Goal: Task Accomplishment & Management: Manage account settings

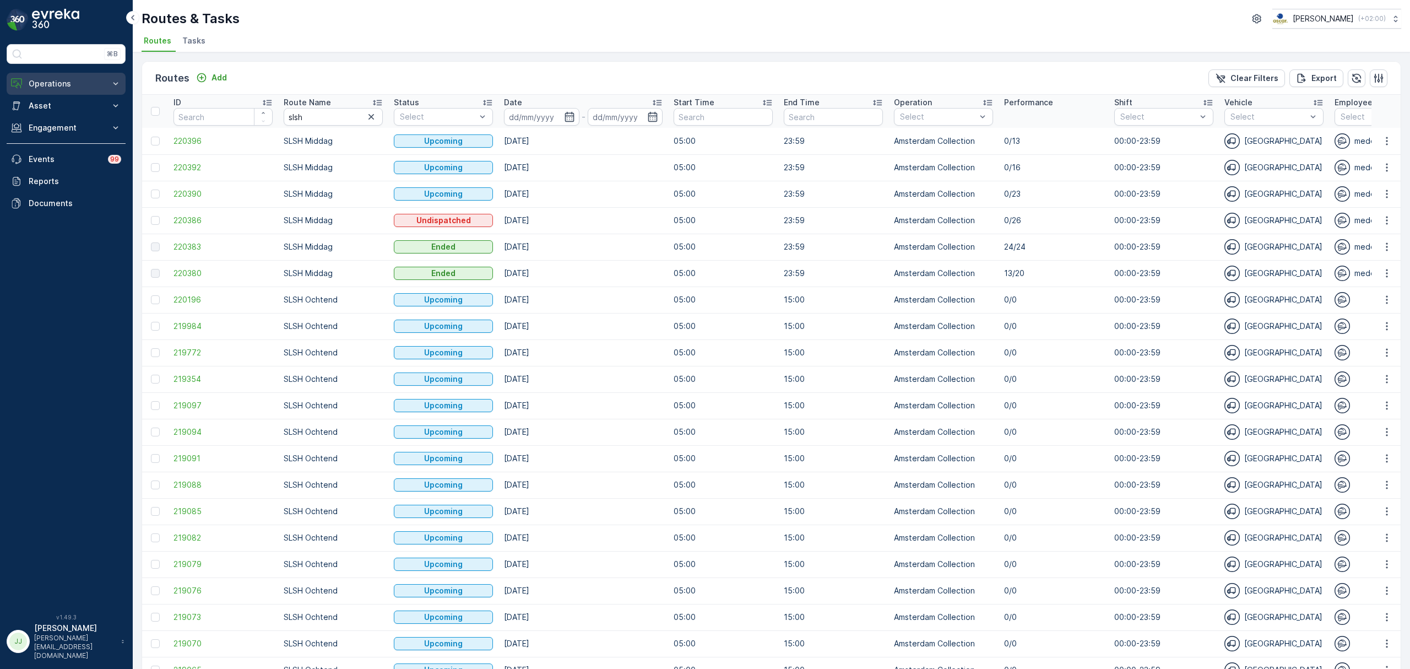
click at [62, 78] on button "Operations" at bounding box center [66, 84] width 119 height 22
click at [62, 134] on p "Routes & Tasks" at bounding box center [56, 133] width 57 height 11
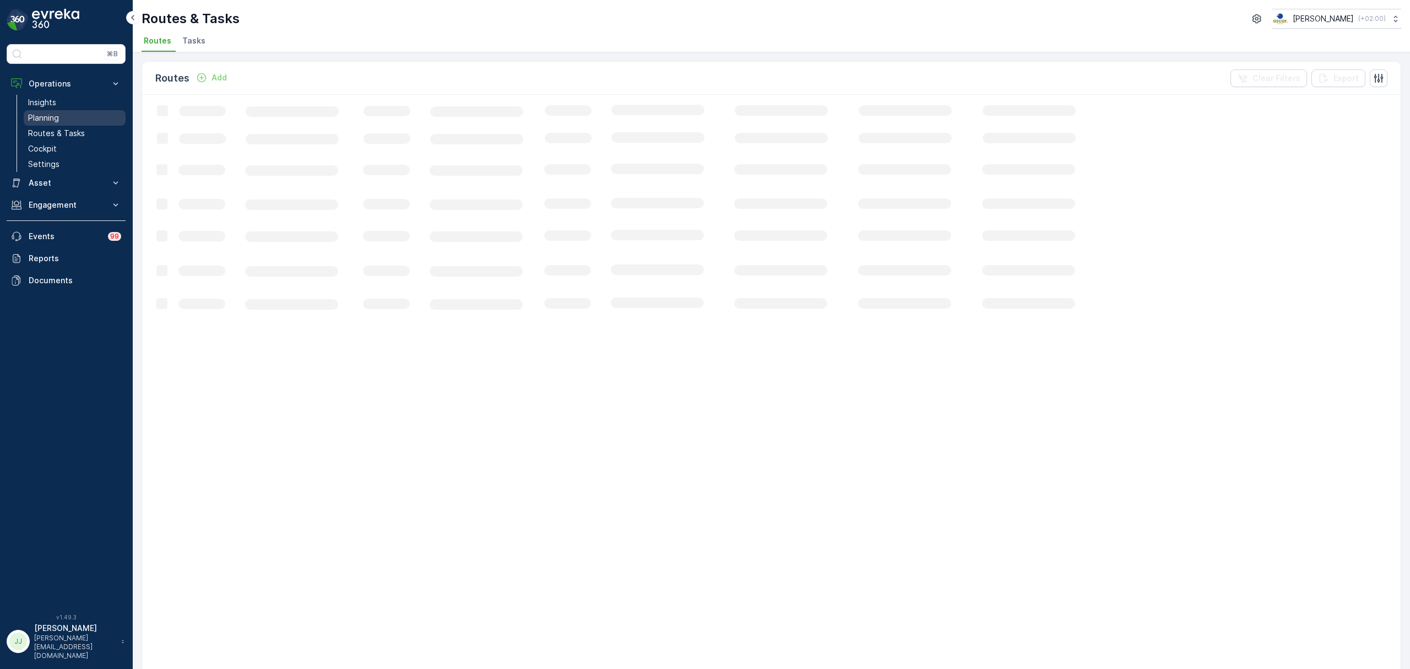
click at [57, 111] on link "Planning" at bounding box center [75, 117] width 102 height 15
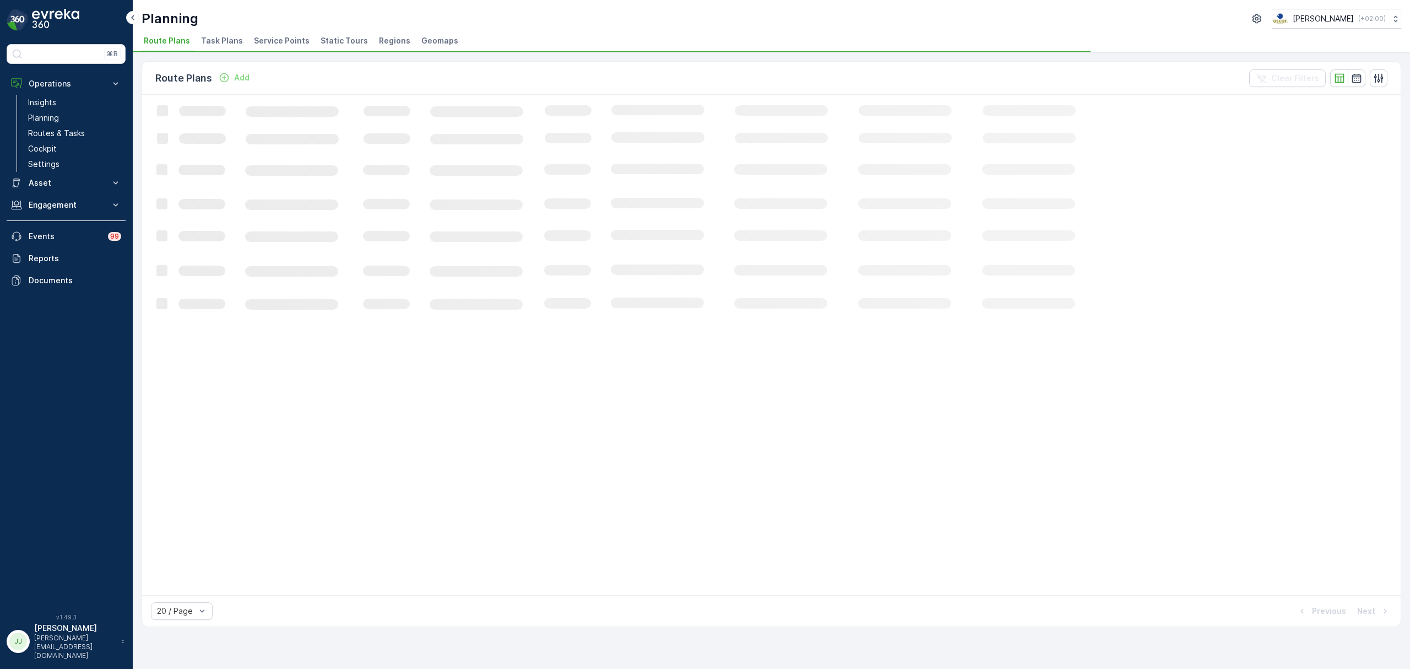
click at [229, 27] on div "Planning [PERSON_NAME] ( +02:00 )" at bounding box center [772, 19] width 1260 height 20
drag, startPoint x: 229, startPoint y: 31, endPoint x: 227, endPoint y: 42, distance: 11.2
click at [228, 31] on div "Planning [PERSON_NAME] ( +02:00 ) Route Plans Task Plans Service Points Static …" at bounding box center [771, 26] width 1277 height 52
click at [227, 42] on span "Task Plans" at bounding box center [222, 40] width 42 height 11
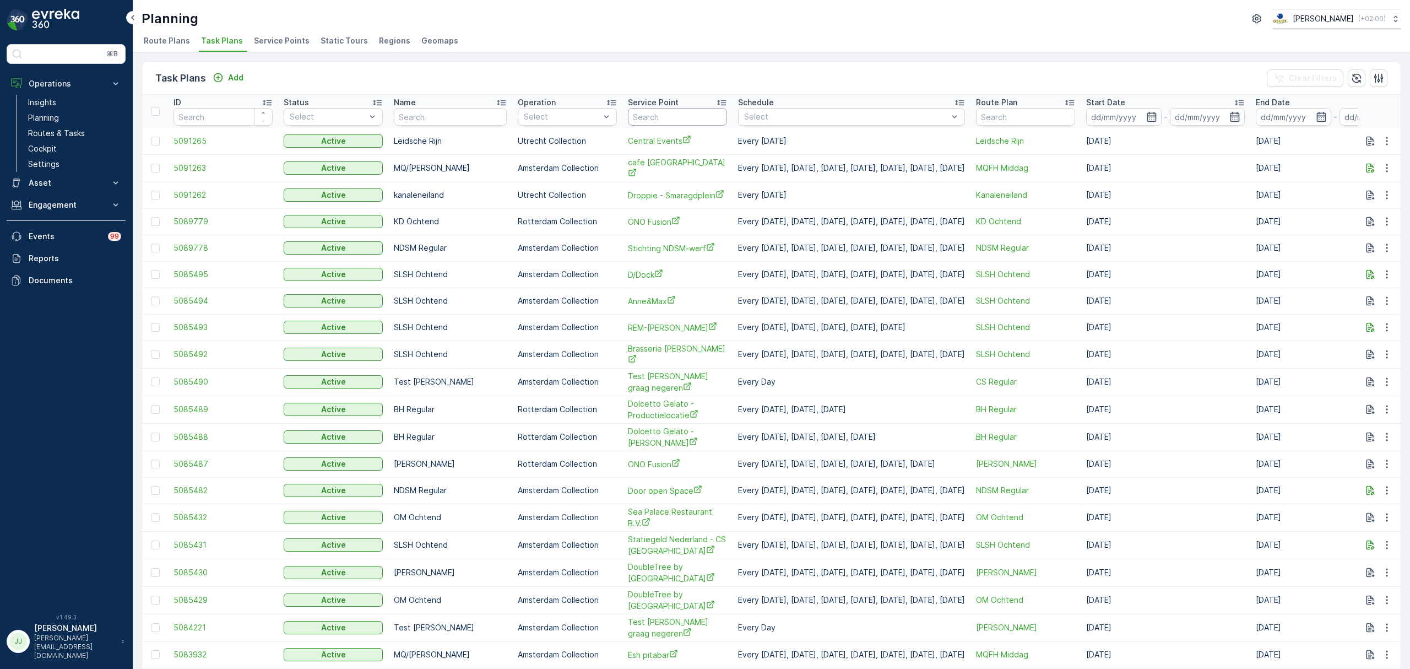
click at [661, 119] on input "text" at bounding box center [677, 117] width 99 height 18
type input "esh"
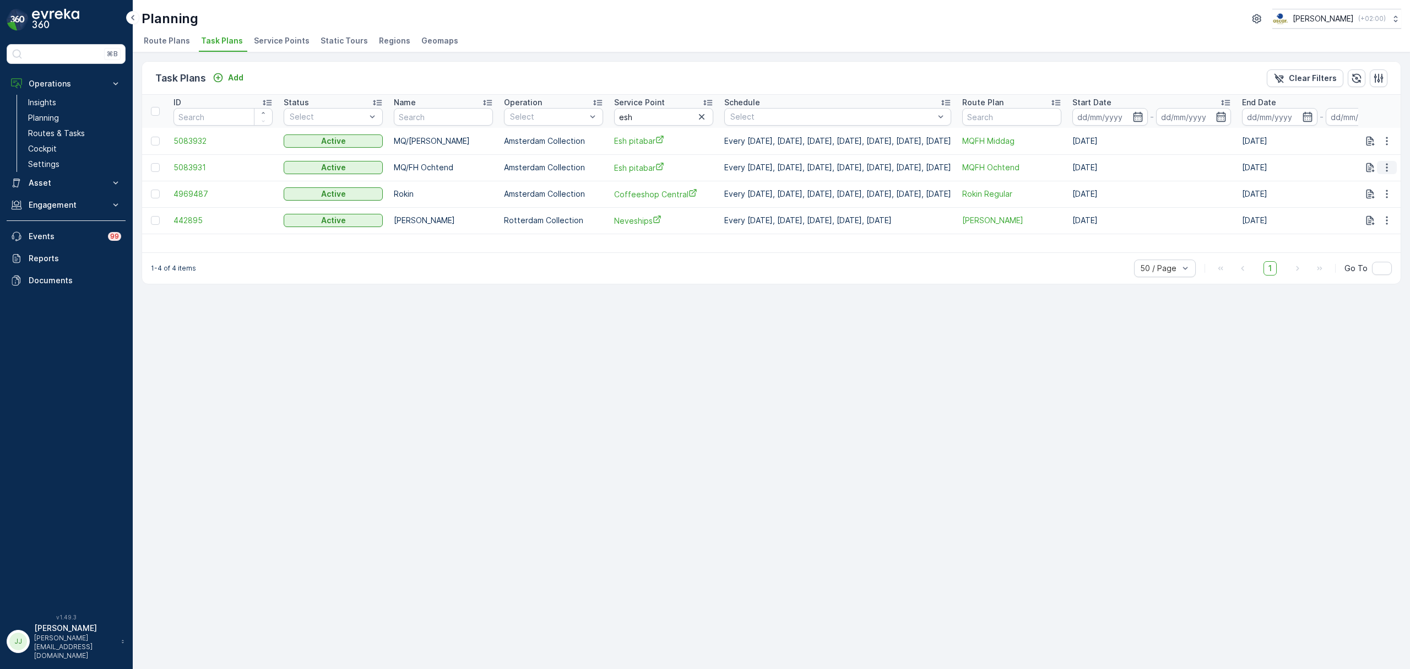
click at [1389, 169] on icon "button" at bounding box center [1386, 167] width 11 height 11
click at [1378, 197] on span "Edit Task Plan" at bounding box center [1367, 199] width 51 height 11
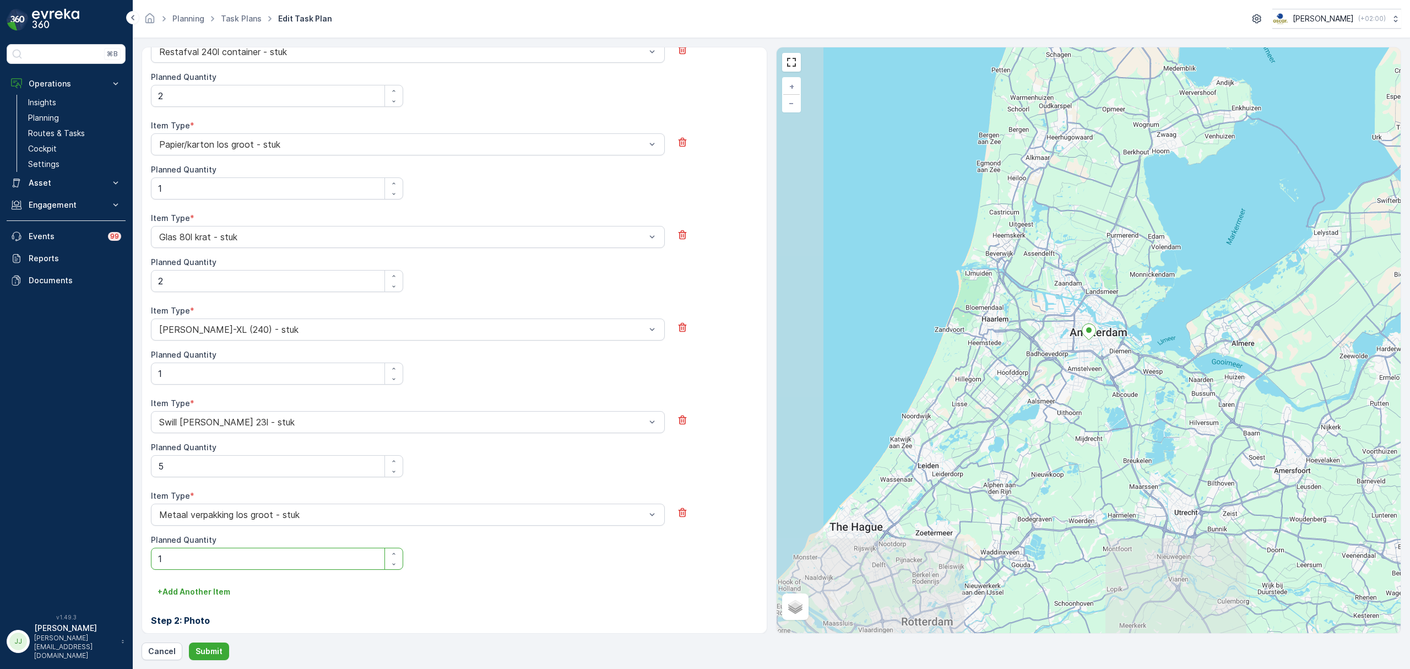
scroll to position [310, 0]
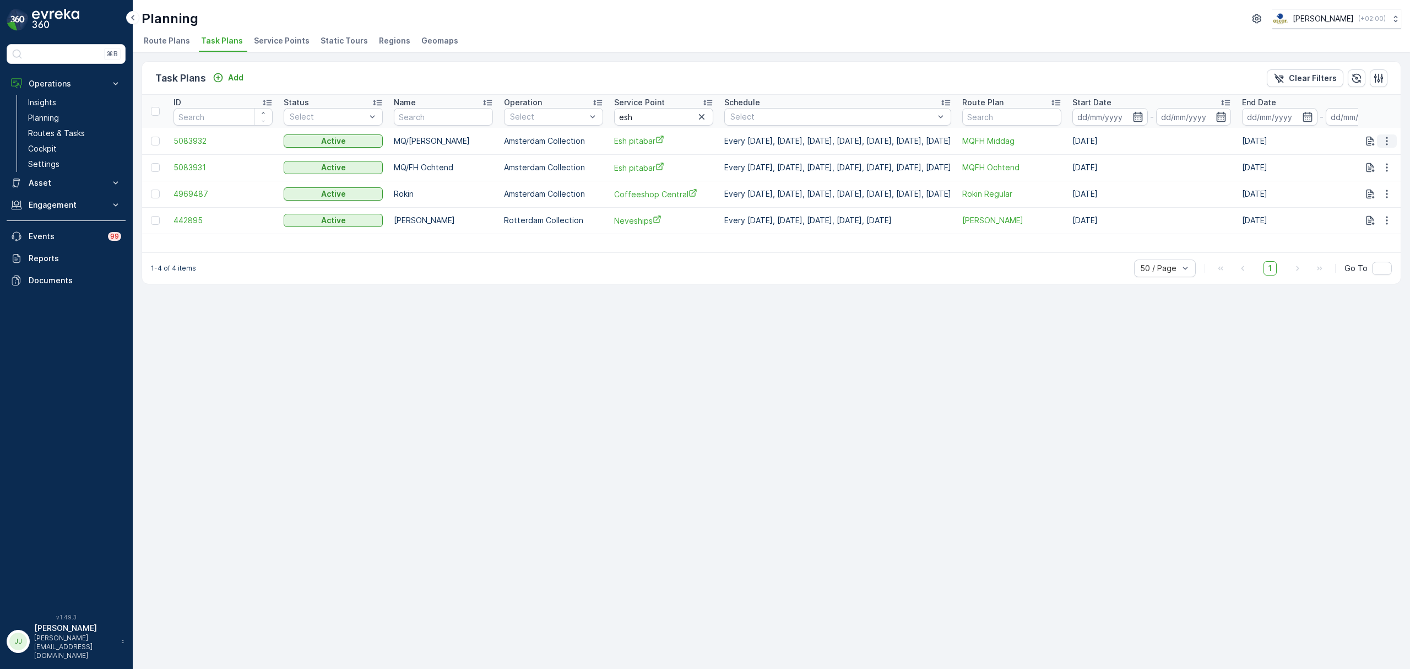
click at [1390, 139] on icon "button" at bounding box center [1386, 141] width 11 height 11
click at [1381, 171] on span "Edit Task Plan" at bounding box center [1367, 172] width 51 height 11
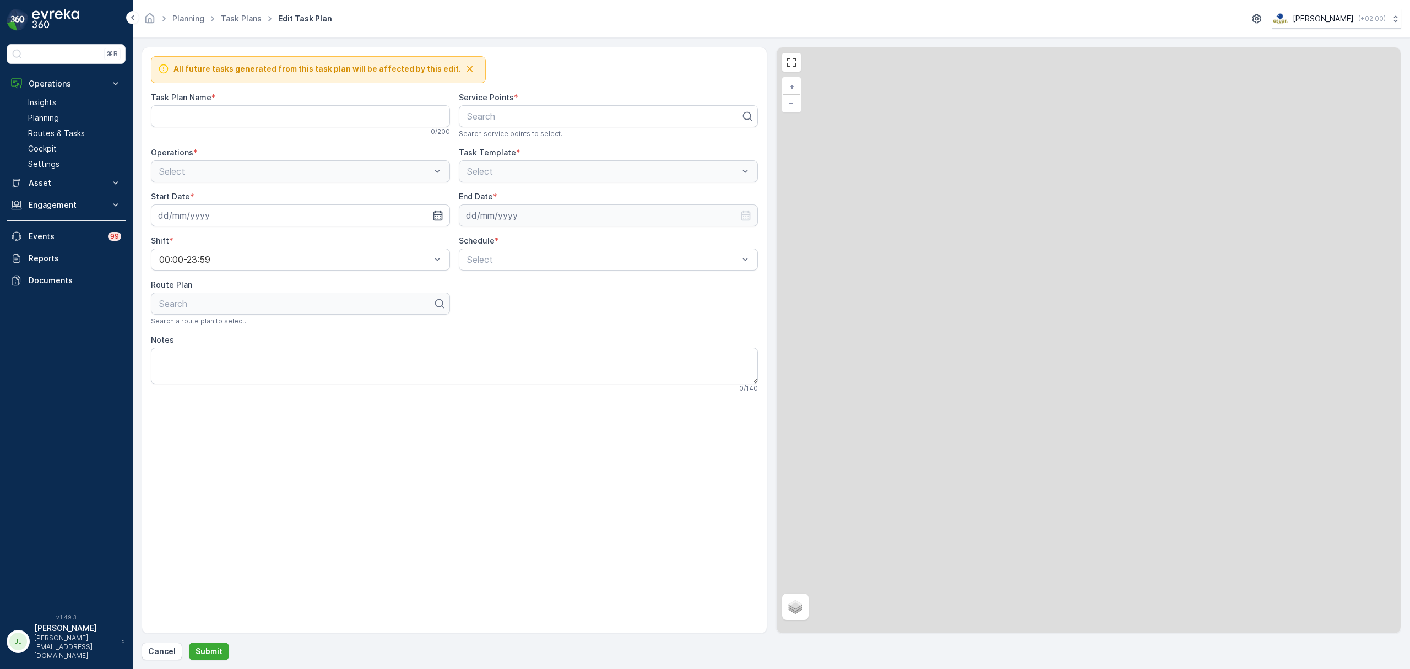
type Name "MQ/[PERSON_NAME]"
type input "[DATE]"
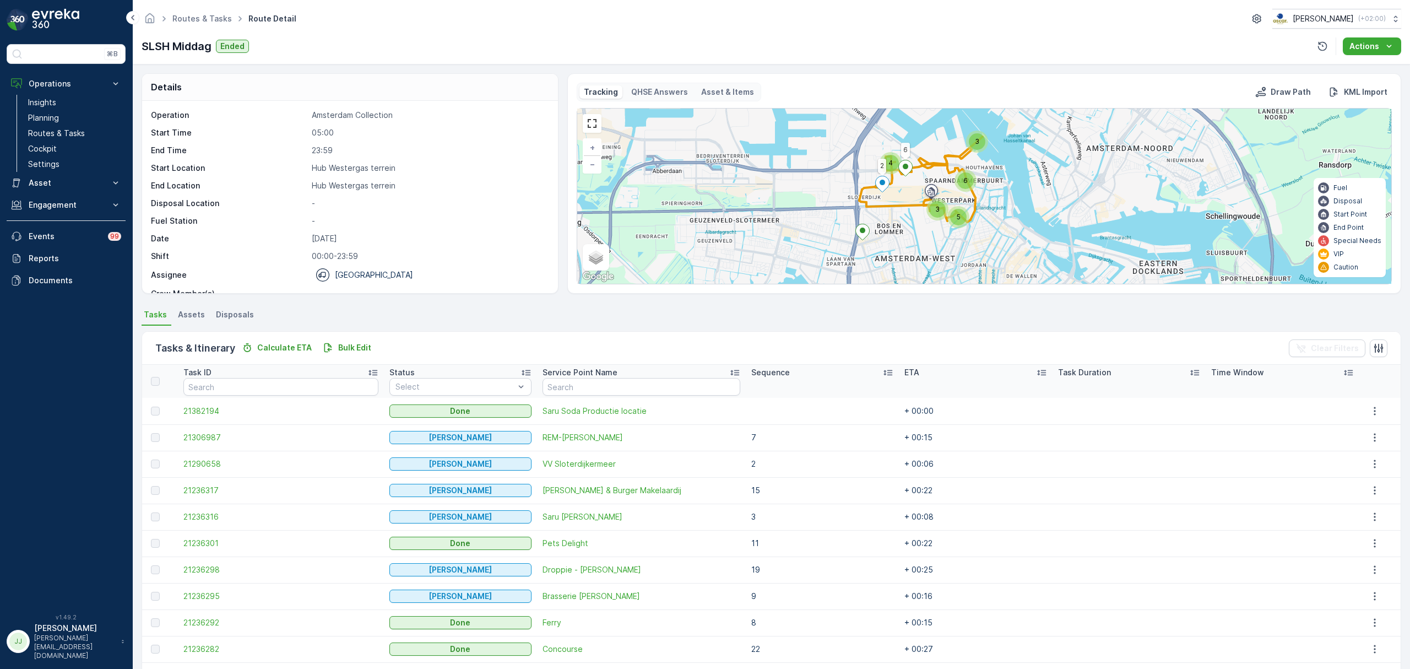
scroll to position [35, 0]
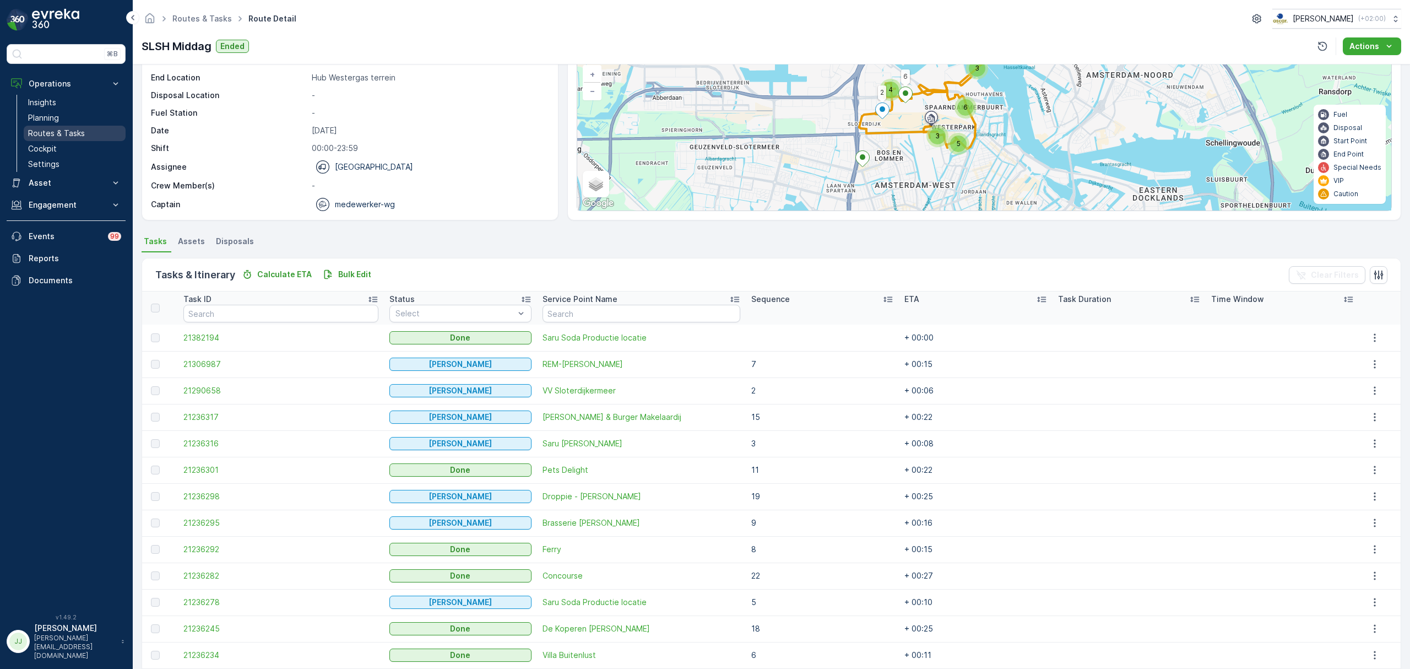
click at [80, 130] on p "Routes & Tasks" at bounding box center [56, 133] width 57 height 11
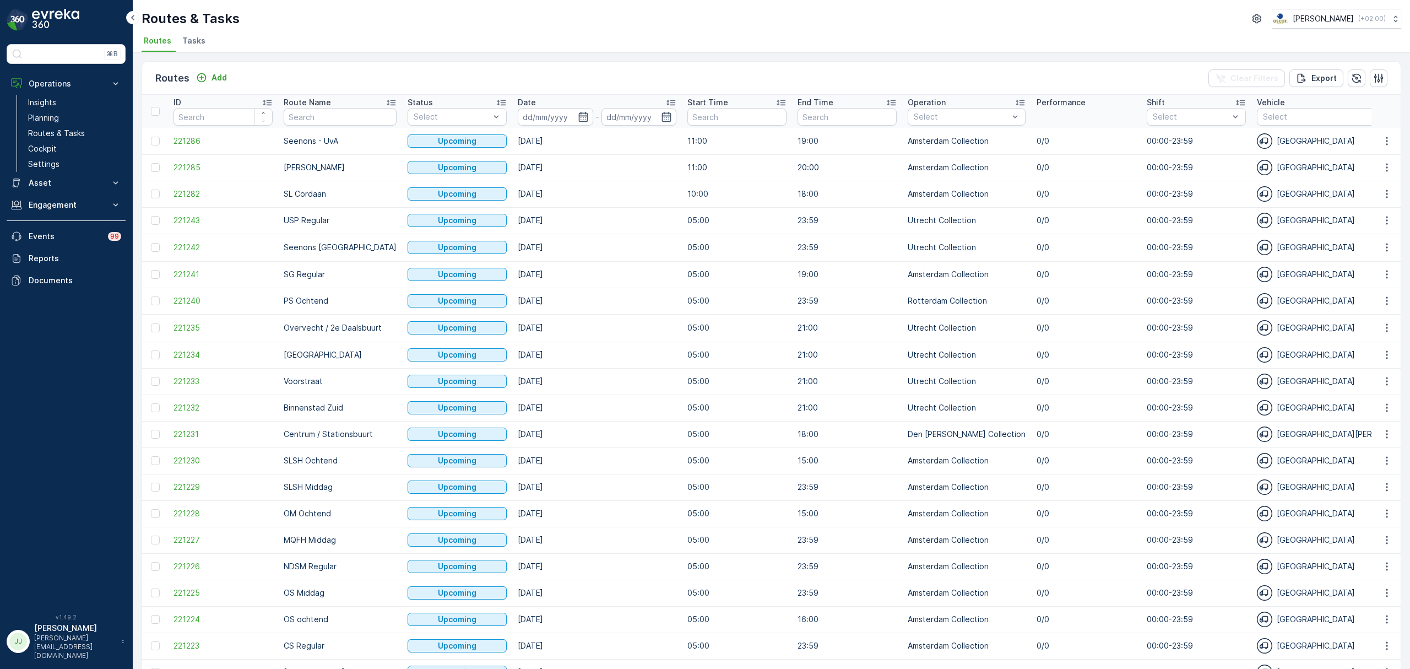
click at [180, 38] on li "Tasks" at bounding box center [195, 42] width 30 height 19
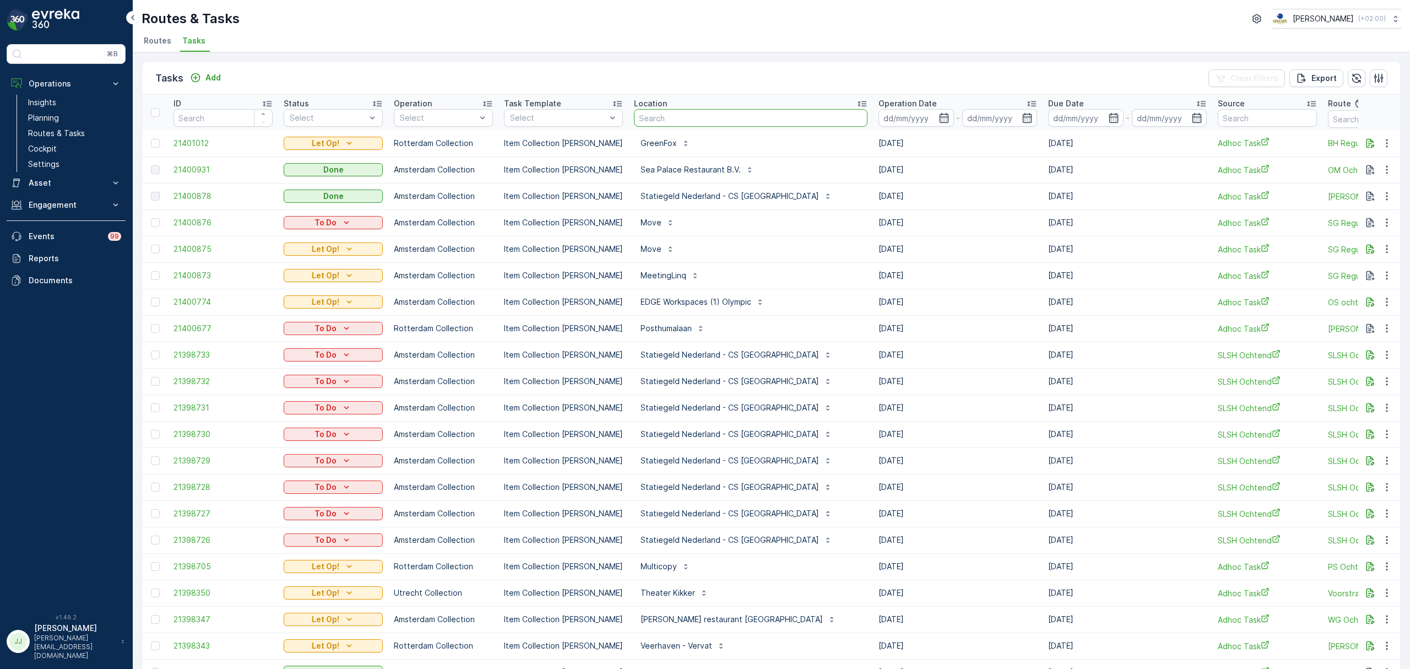
click at [663, 120] on input "text" at bounding box center [751, 118] width 234 height 18
type input "esh"
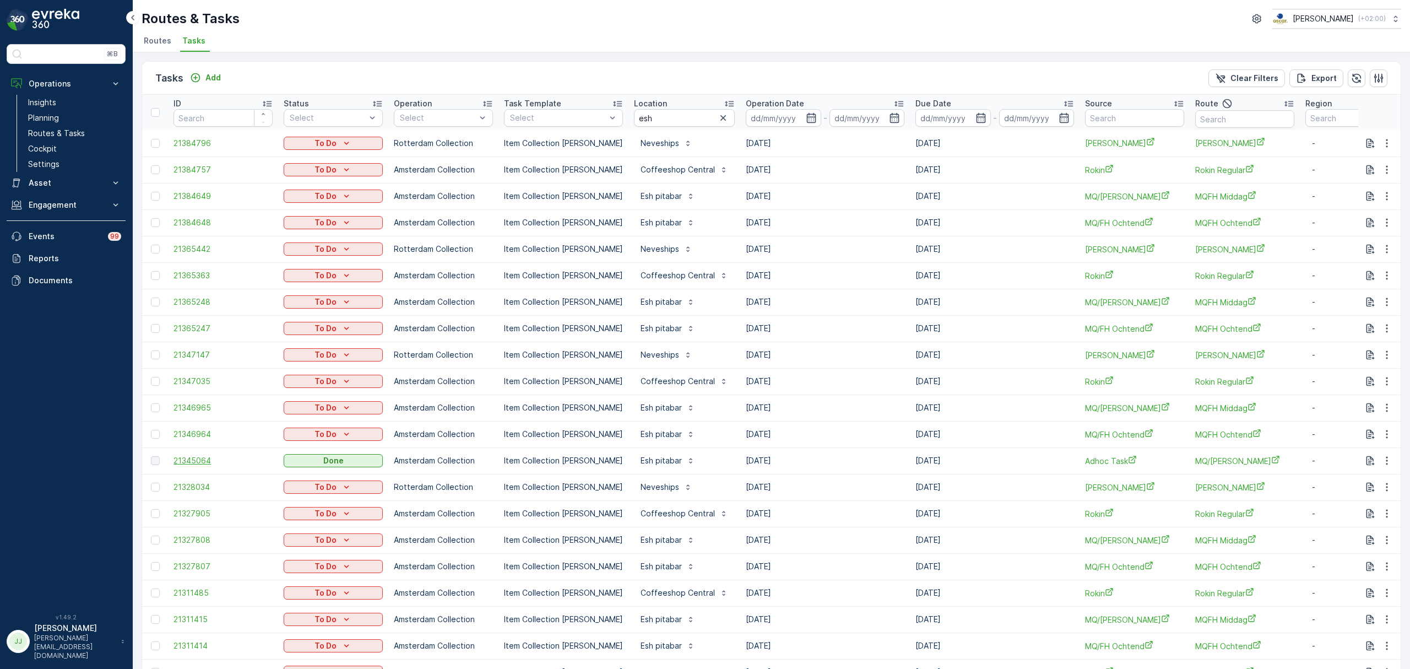
click at [209, 461] on span "21345064" at bounding box center [223, 460] width 99 height 11
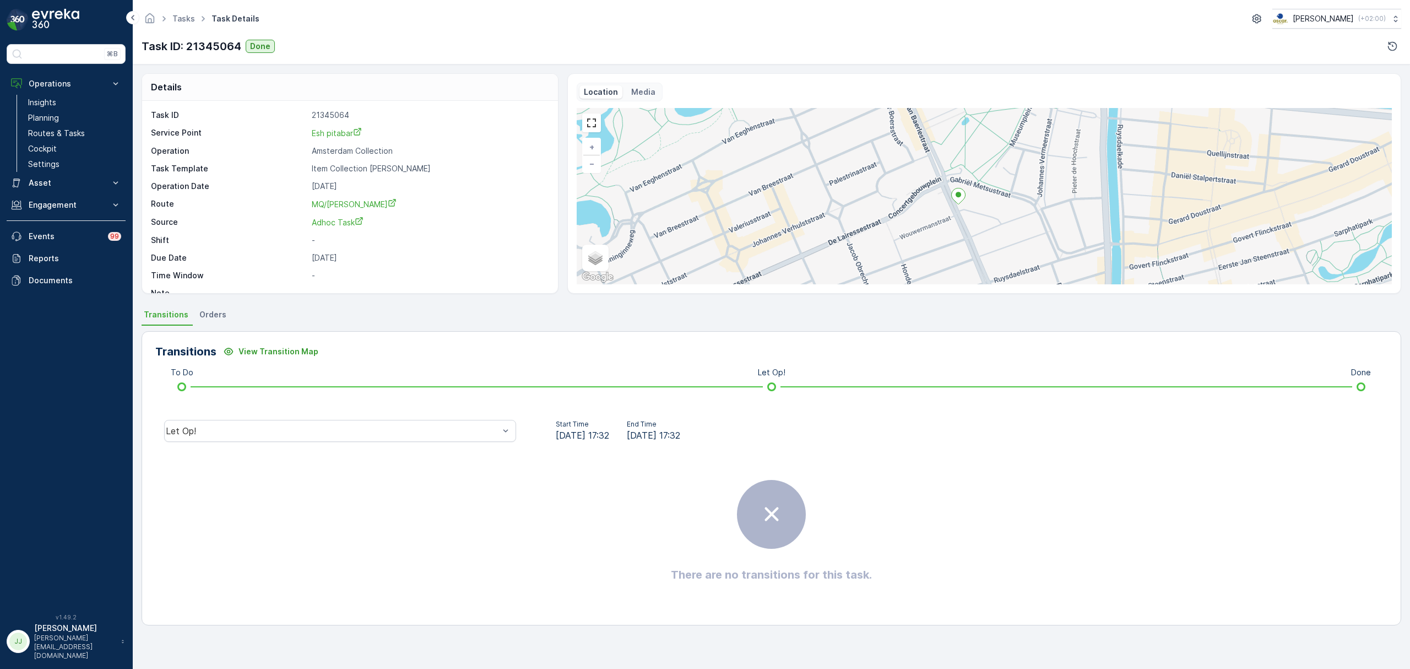
click at [998, 225] on div "+ − Satellite Roadmap Terrain Hybrid Leaflet Keyboard shortcuts Map Data Map da…" at bounding box center [984, 196] width 815 height 176
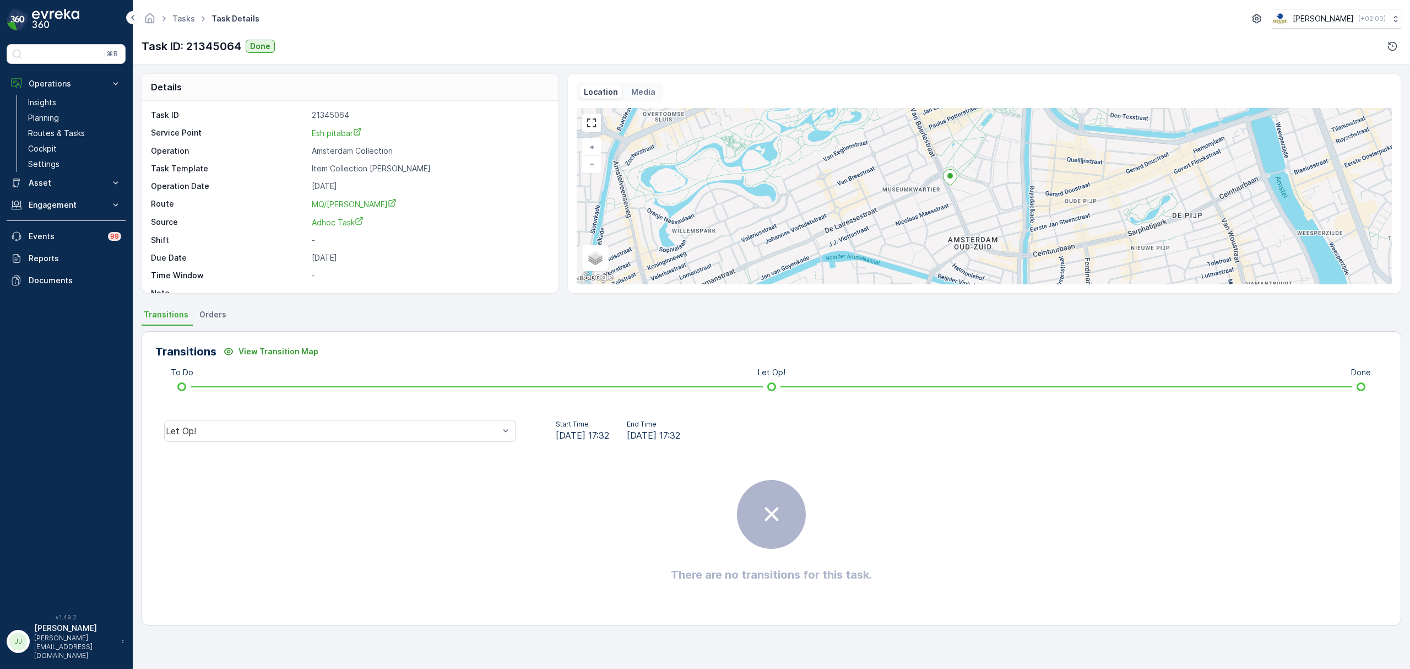
click at [957, 205] on div "+ − Satellite Roadmap Terrain Hybrid Leaflet Keyboard shortcuts Map Data Map da…" at bounding box center [984, 196] width 815 height 176
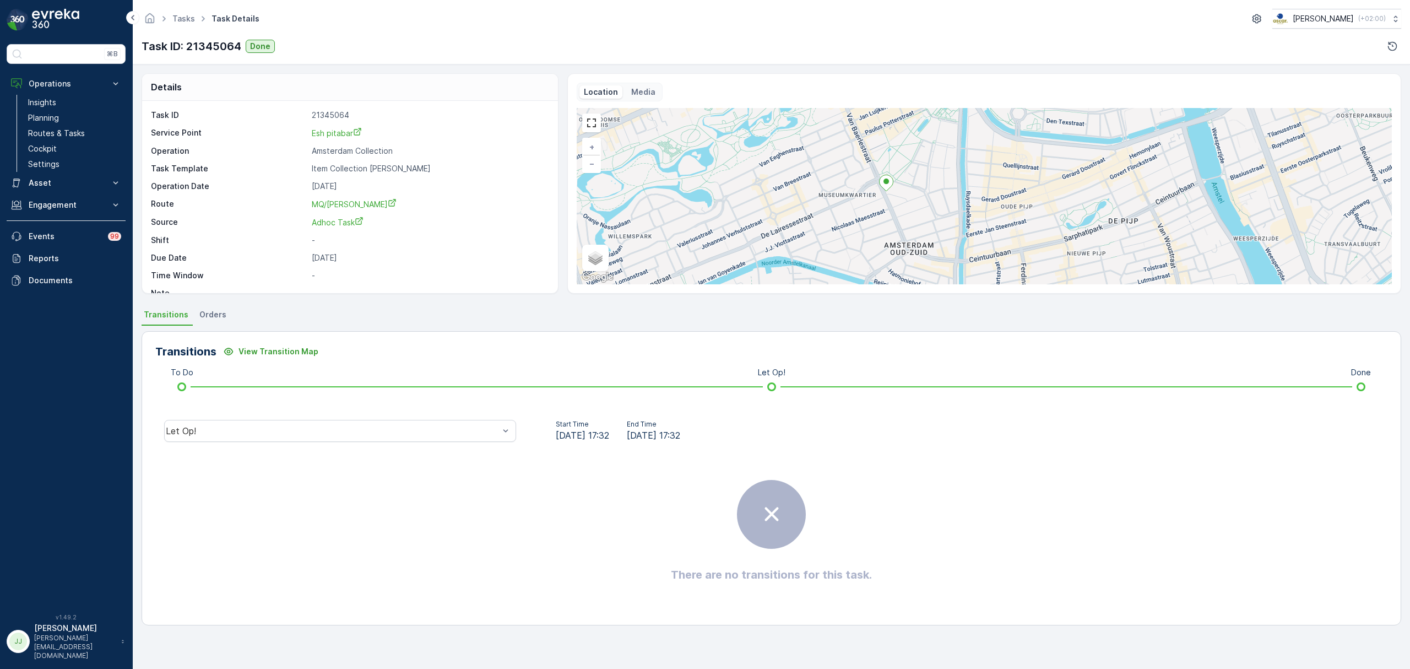
drag, startPoint x: 957, startPoint y: 207, endPoint x: 893, endPoint y: 213, distance: 64.1
click at [893, 213] on div "+ − Satellite Roadmap Terrain Hybrid Leaflet Keyboard shortcuts Map Data Map da…" at bounding box center [984, 196] width 815 height 176
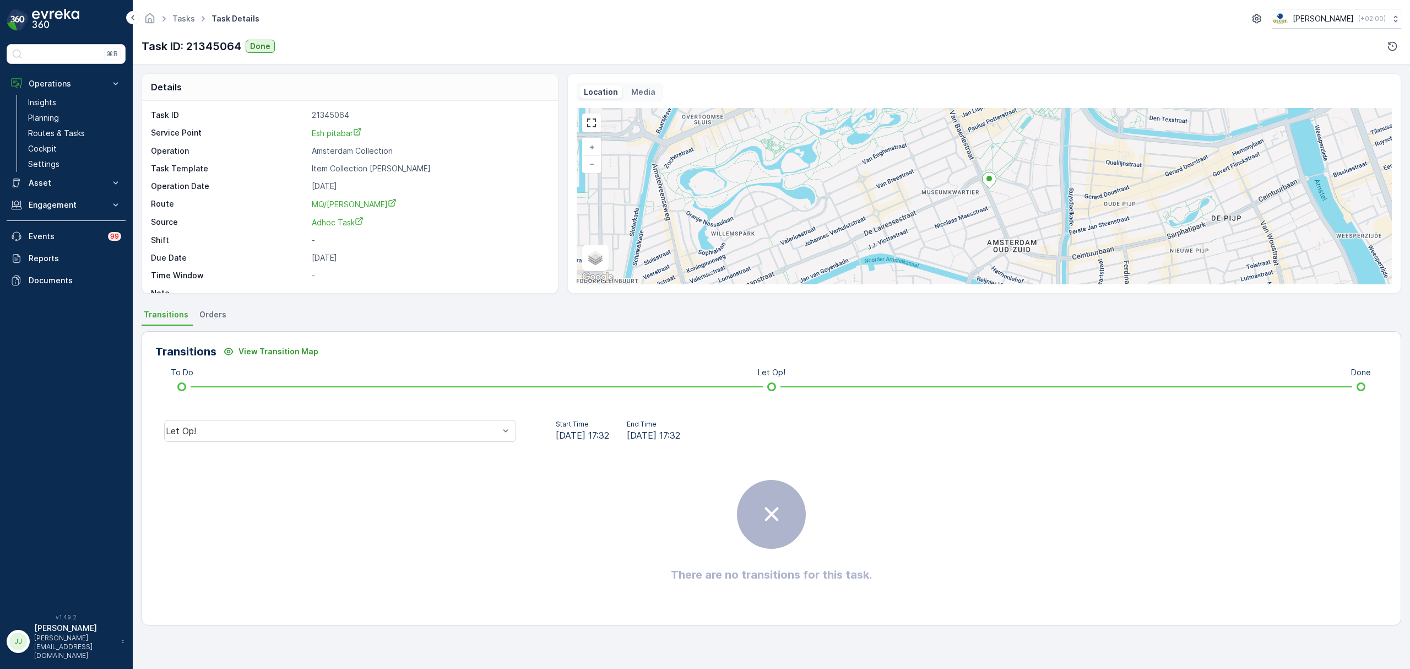
drag, startPoint x: 937, startPoint y: 210, endPoint x: 1054, endPoint y: 206, distance: 116.8
click at [1054, 206] on div "+ − Satellite Roadmap Terrain Hybrid Leaflet Keyboard shortcuts Map Data Map da…" at bounding box center [984, 196] width 815 height 176
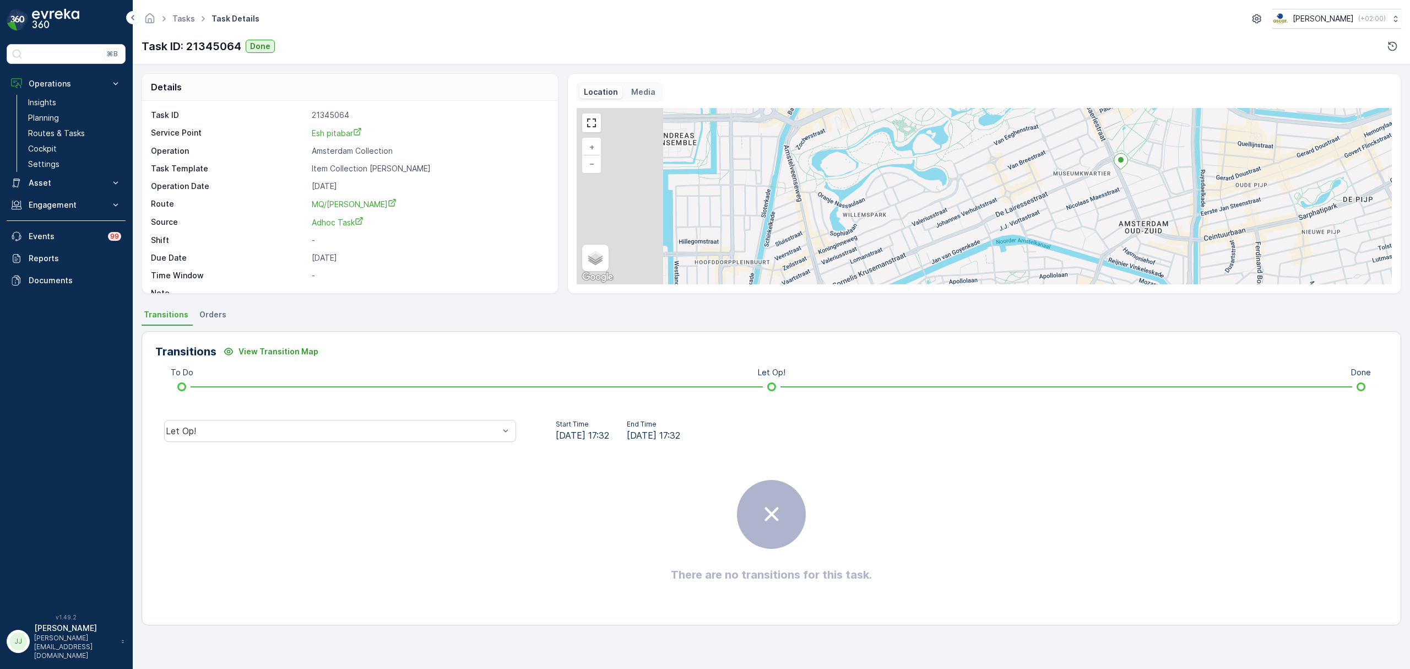
drag, startPoint x: 1008, startPoint y: 212, endPoint x: 1126, endPoint y: 194, distance: 119.2
click at [1126, 194] on div "+ − Satellite Roadmap Terrain Hybrid Leaflet Keyboard shortcuts Map Data Map da…" at bounding box center [984, 196] width 815 height 176
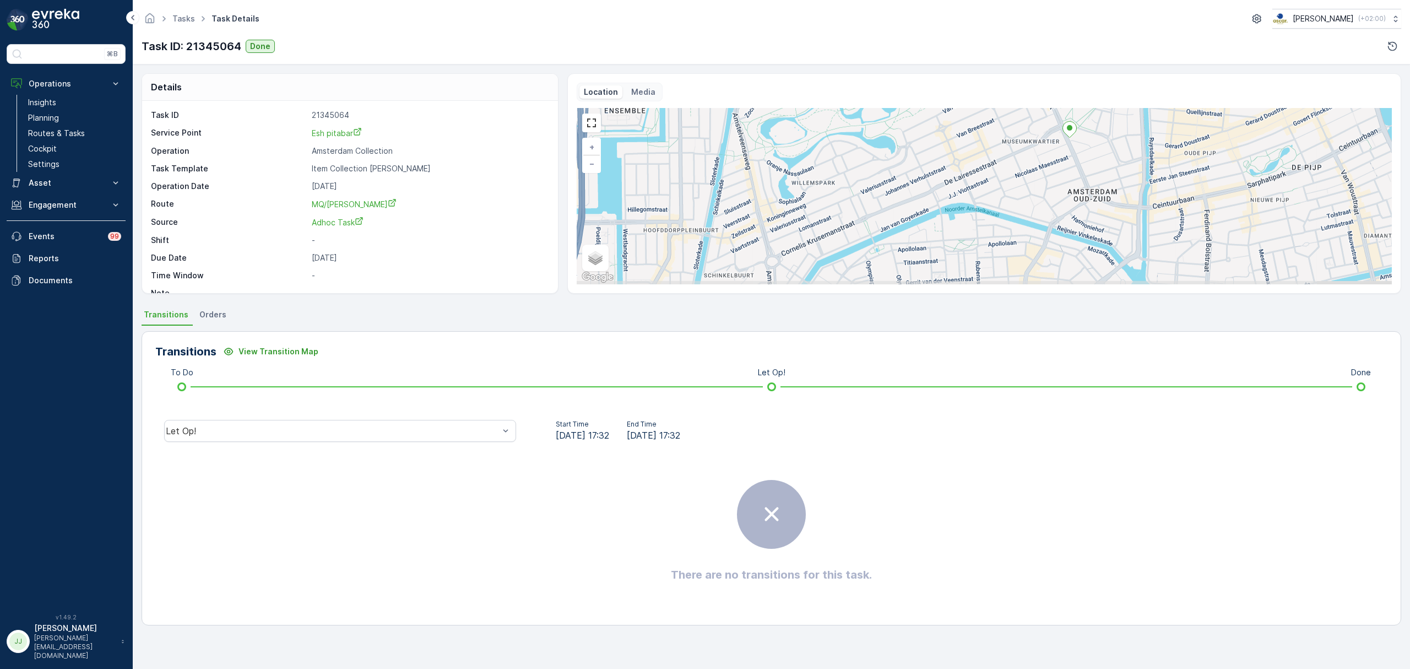
drag, startPoint x: 1107, startPoint y: 208, endPoint x: 1055, endPoint y: 176, distance: 60.4
click at [1055, 176] on div "+ − Satellite Roadmap Terrain Hybrid Leaflet Keyboard shortcuts Map Data Map da…" at bounding box center [984, 196] width 815 height 176
